Goal: Task Accomplishment & Management: Complete application form

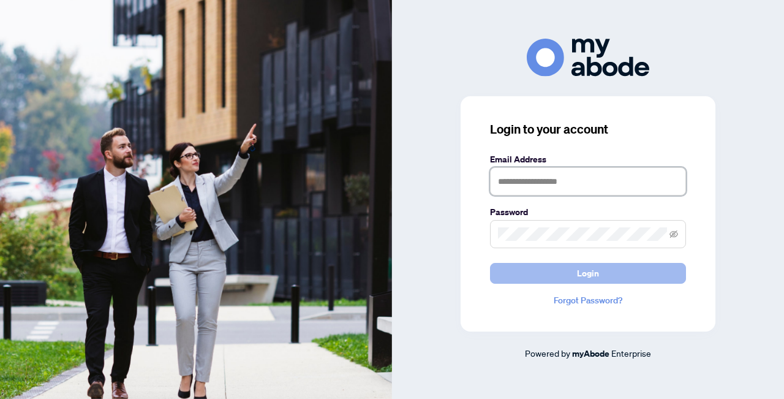
type input "**********"
click at [623, 270] on button "Login" at bounding box center [588, 273] width 196 height 21
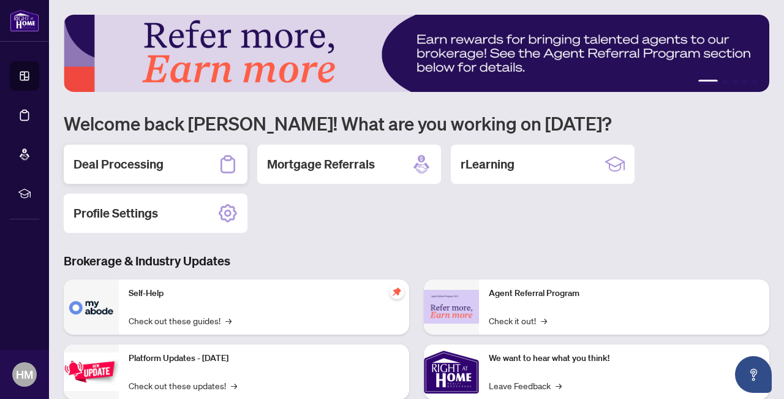
click at [169, 166] on div "Deal Processing" at bounding box center [156, 164] width 184 height 39
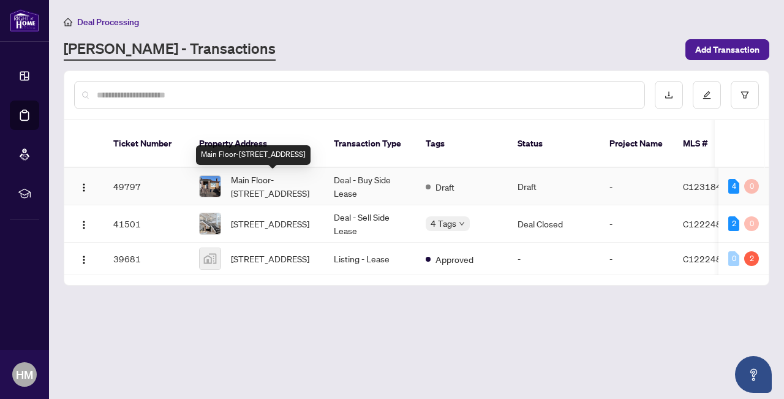
click at [281, 191] on span "Main Floor-[STREET_ADDRESS]" at bounding box center [272, 186] width 83 height 27
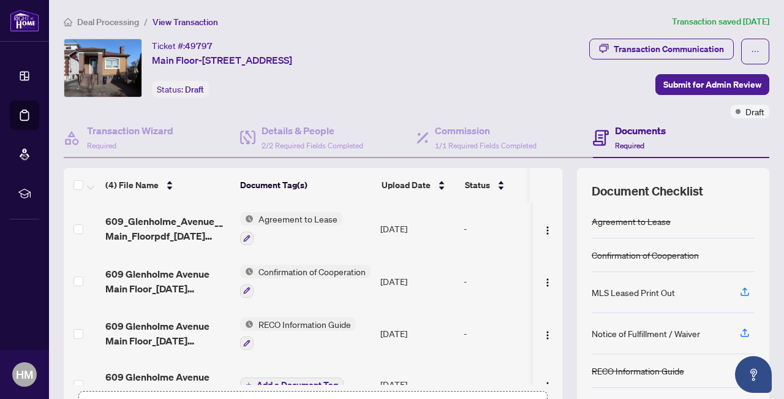
scroll to position [26, 0]
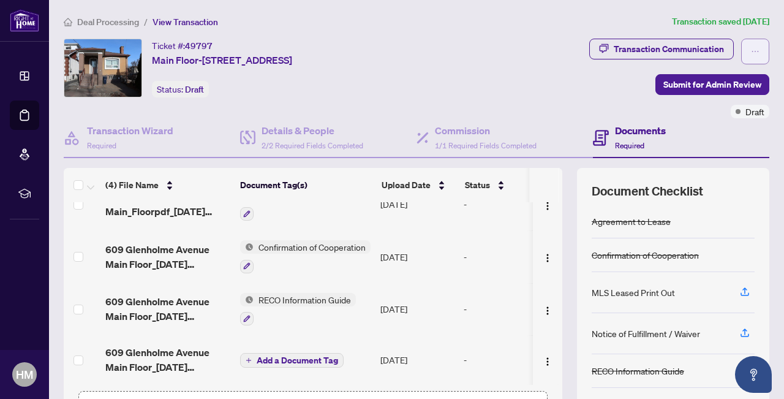
click at [752, 39] on button "button" at bounding box center [755, 52] width 28 height 26
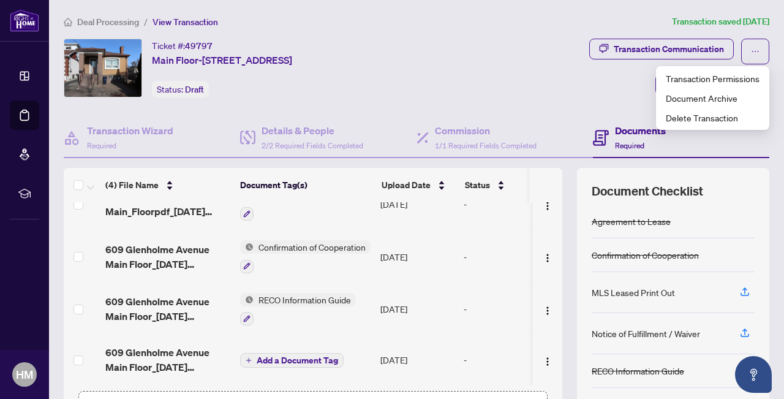
click at [583, 97] on div "Transaction Communication Submit for Admin Review Draft" at bounding box center [606, 79] width 326 height 80
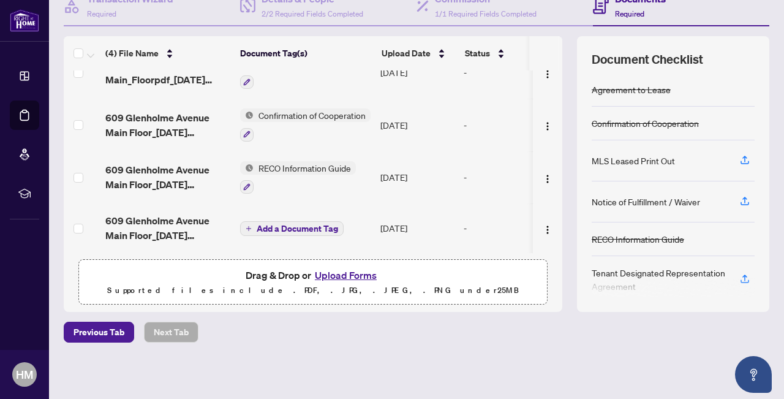
scroll to position [126, 0]
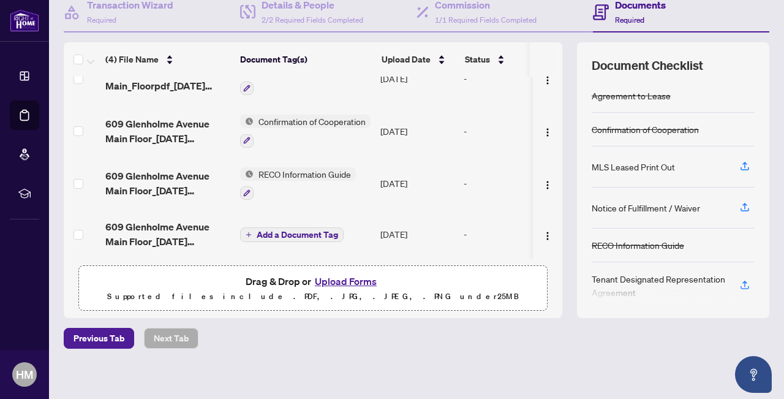
click at [342, 280] on button "Upload Forms" at bounding box center [345, 281] width 69 height 16
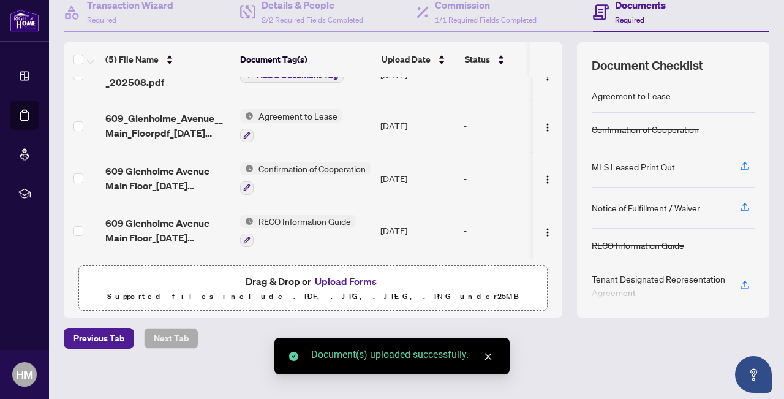
click at [339, 293] on p "Supported files include .PDF, .JPG, .JPEG, .PNG under 25 MB" at bounding box center [312, 296] width 453 height 15
click at [339, 285] on button "Upload Forms" at bounding box center [345, 281] width 69 height 16
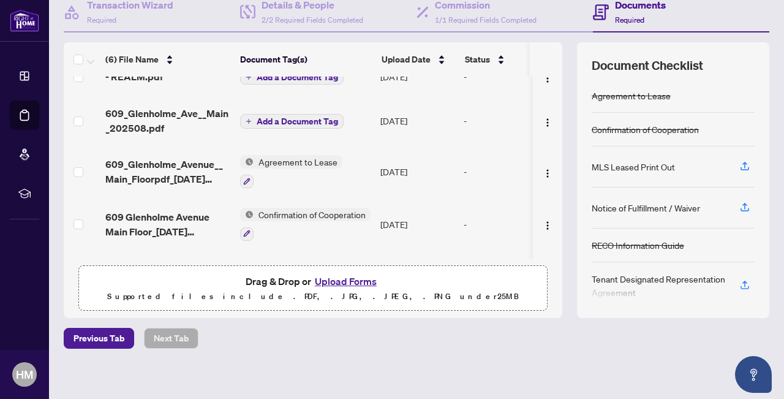
scroll to position [0, 0]
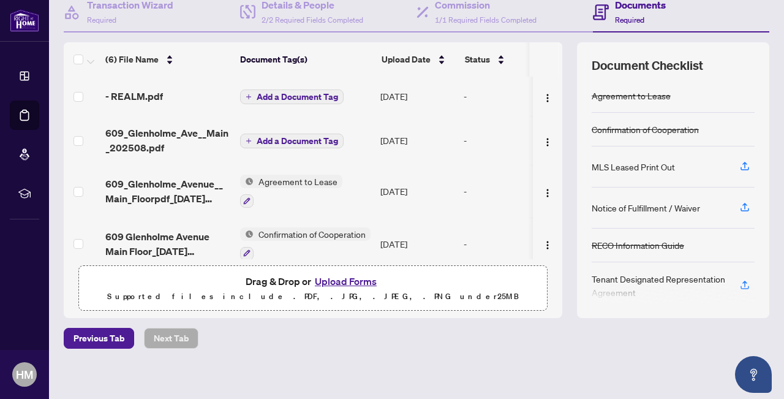
click at [306, 89] on button "Add a Document Tag" at bounding box center [292, 96] width 104 height 15
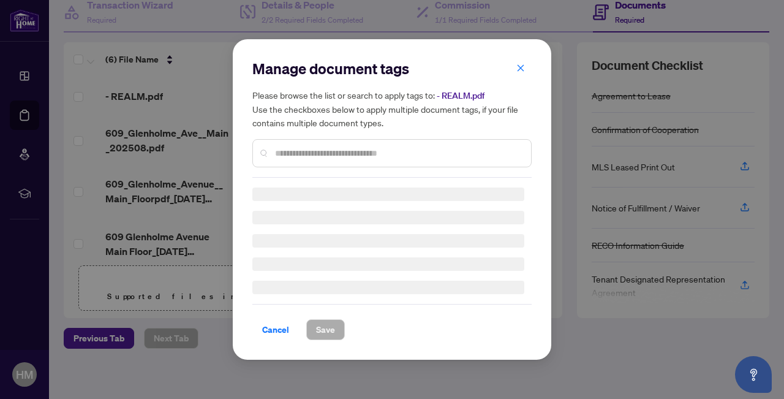
click at [371, 152] on div "Manage document tags Please browse the list or search to apply tags to: - REALM…" at bounding box center [391, 118] width 279 height 119
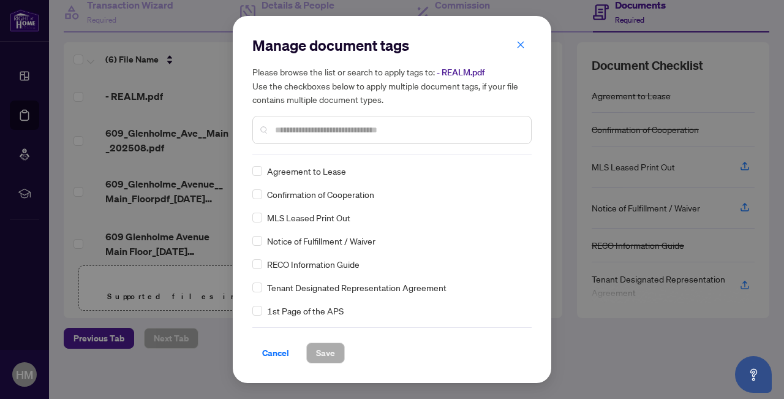
click at [367, 105] on h5 "Please browse the list or search to apply tags to: - REALM.pdf Use the checkbox…" at bounding box center [391, 85] width 279 height 41
click at [359, 128] on input "text" at bounding box center [398, 129] width 246 height 13
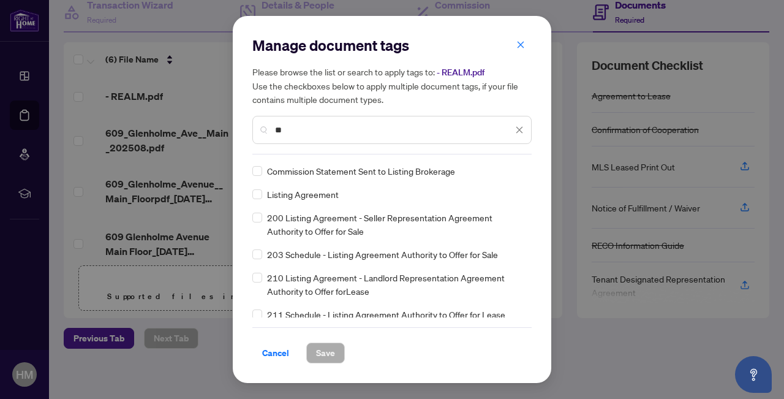
type input "*"
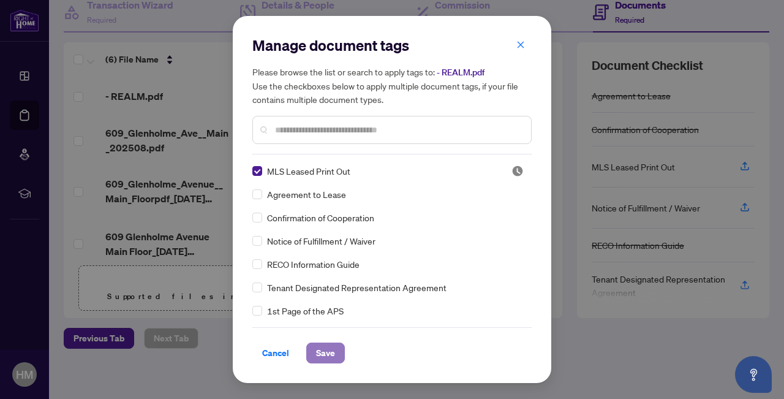
click at [325, 342] on button "Save" at bounding box center [325, 352] width 39 height 21
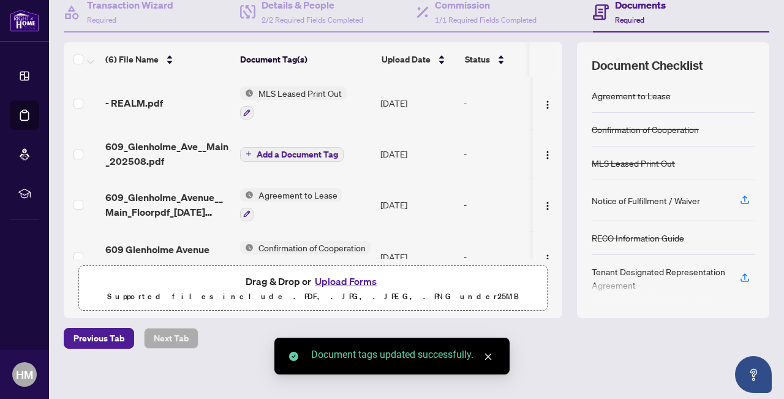
click at [293, 155] on span "Add a Document Tag" at bounding box center [297, 154] width 81 height 9
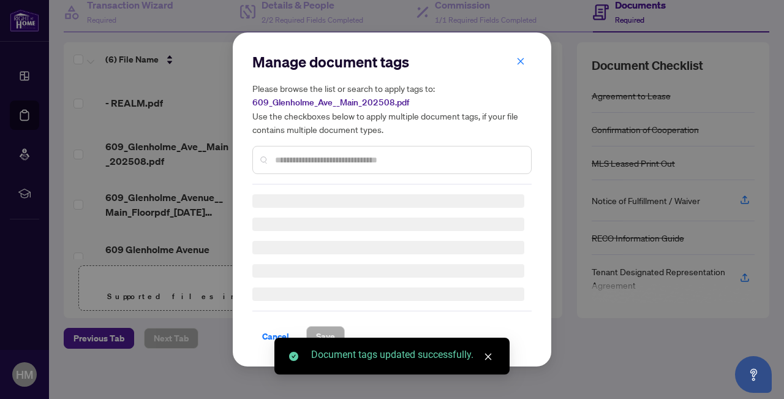
click at [329, 159] on div "Manage document tags Please browse the list or search to apply tags to: 609_Gle…" at bounding box center [391, 118] width 279 height 132
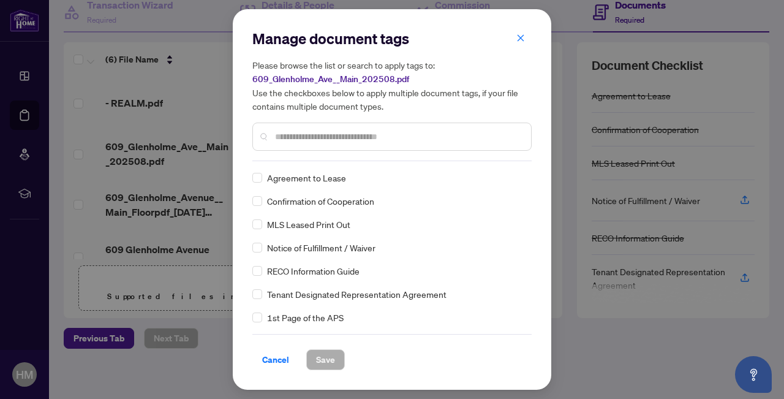
click at [325, 136] on input "text" at bounding box center [398, 136] width 246 height 13
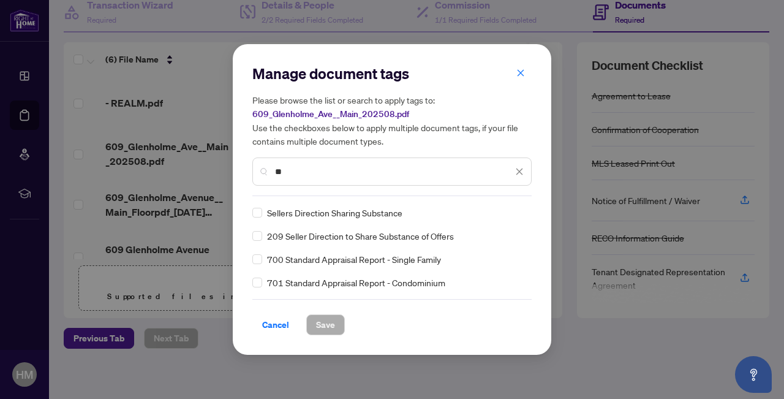
type input "*"
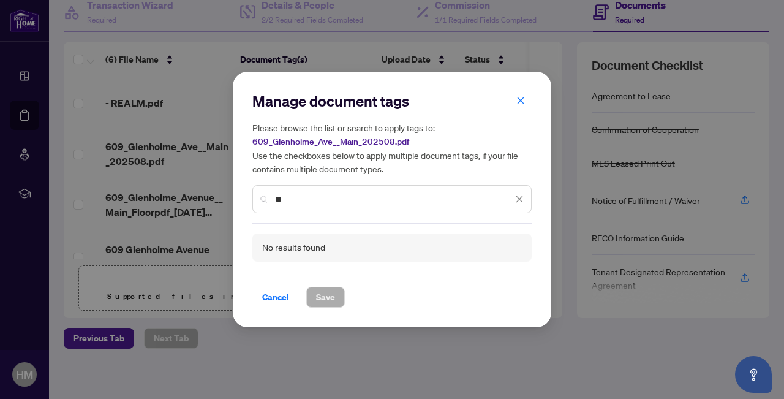
type input "*"
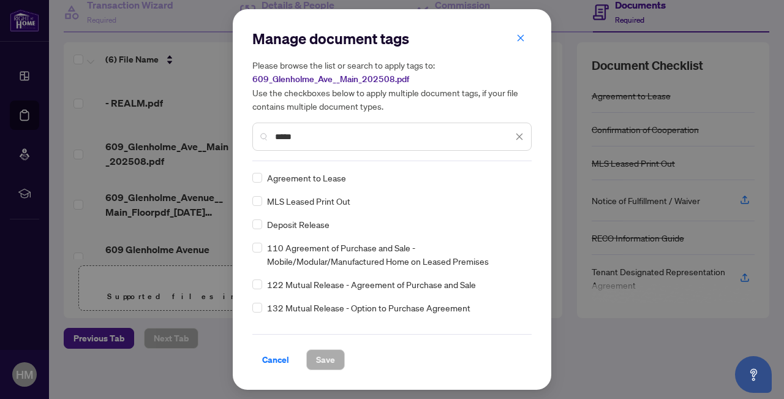
type input "*****"
click at [262, 176] on div "Agreement to Lease" at bounding box center [388, 177] width 272 height 13
click at [328, 352] on span "Save" at bounding box center [325, 360] width 19 height 20
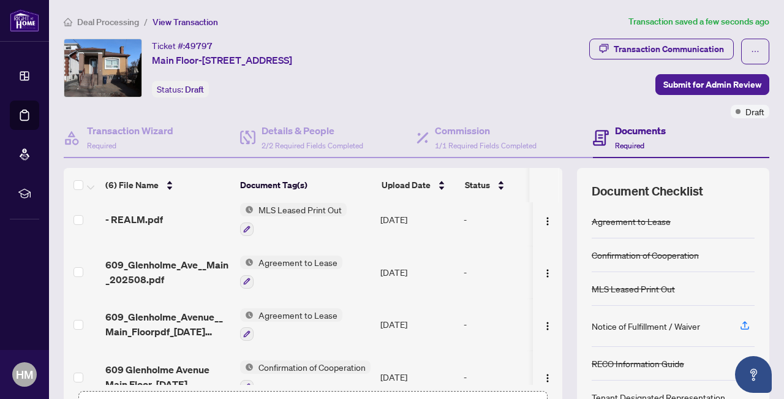
scroll to position [11, 0]
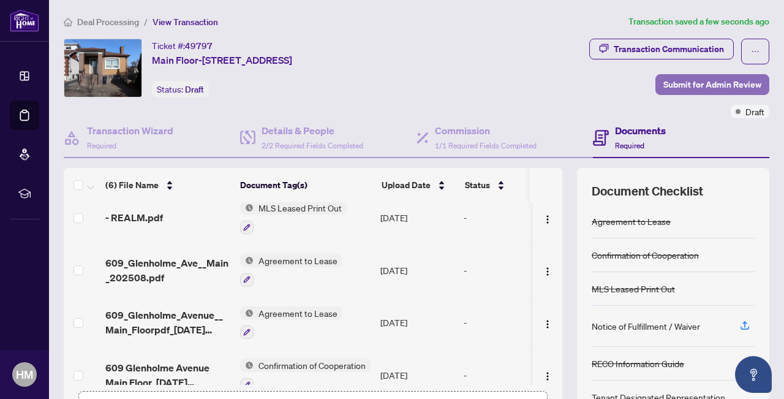
click at [755, 81] on span "Submit for Admin Review" at bounding box center [712, 85] width 98 height 20
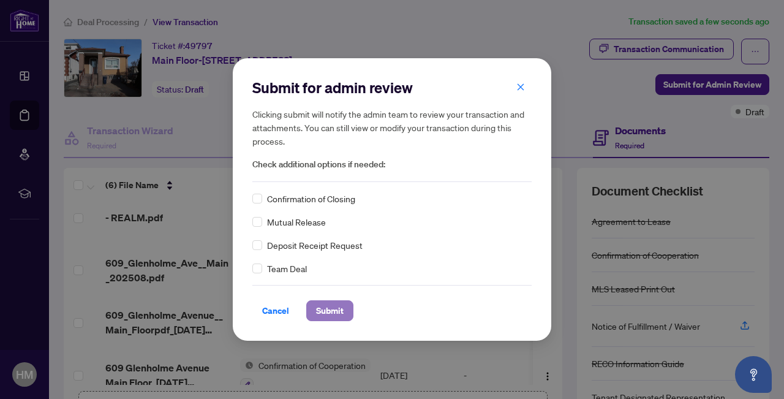
click at [333, 313] on span "Submit" at bounding box center [330, 311] width 28 height 20
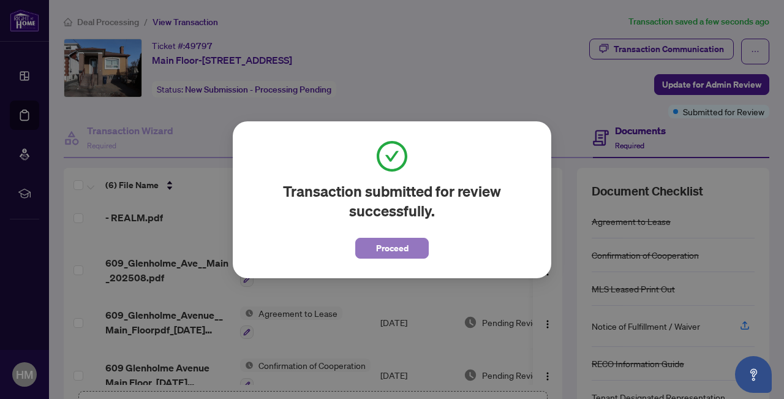
click at [410, 248] on button "Proceed" at bounding box center [392, 248] width 74 height 21
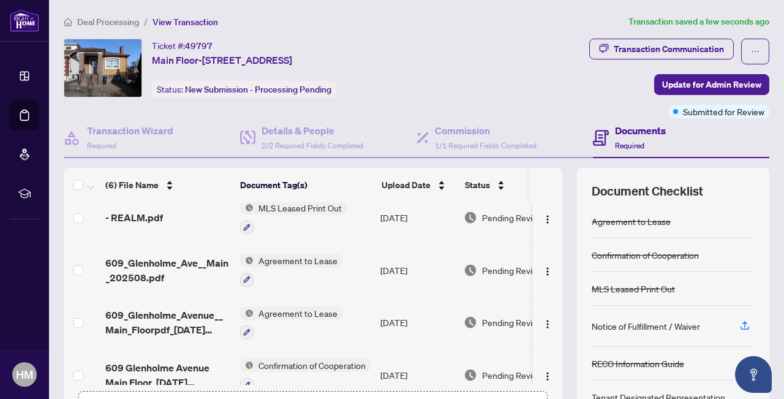
click at [96, 23] on span "Deal Processing" at bounding box center [108, 22] width 62 height 11
